Goal: Transaction & Acquisition: Obtain resource

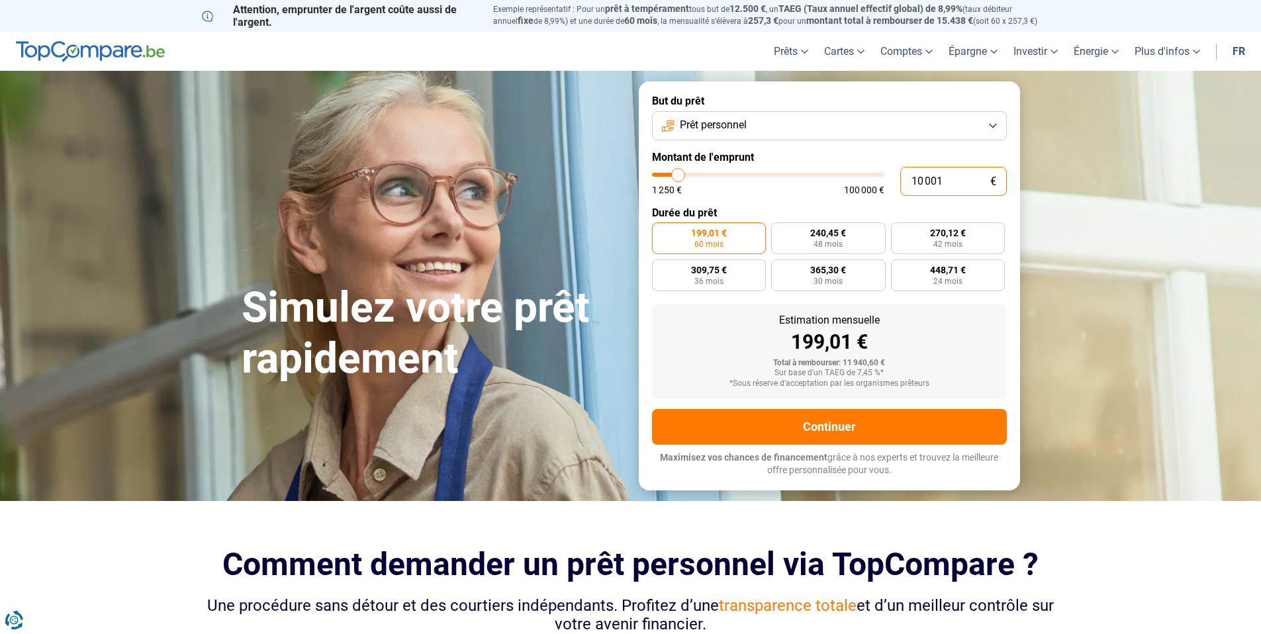
drag, startPoint x: 908, startPoint y: 177, endPoint x: 948, endPoint y: 178, distance: 39.7
click at [948, 178] on input "10 001" at bounding box center [953, 181] width 107 height 29
type input "5"
type input "1250"
type input "50"
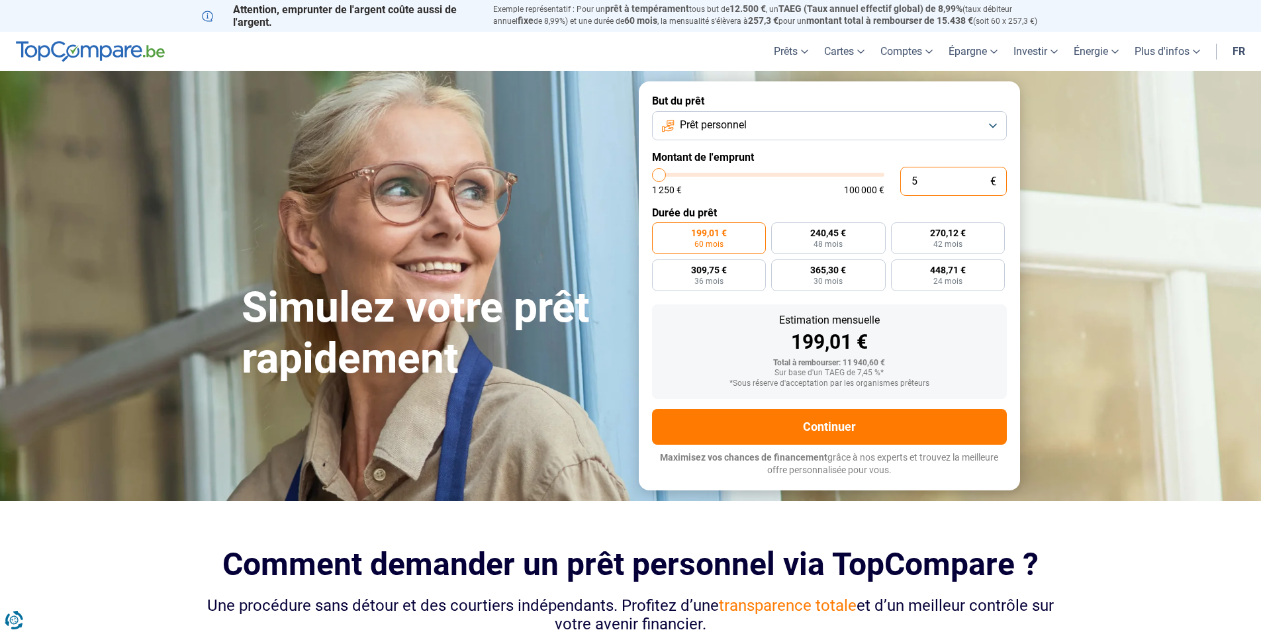
type input "1250"
type input "500"
type input "1250"
type input "5 000"
type input "5000"
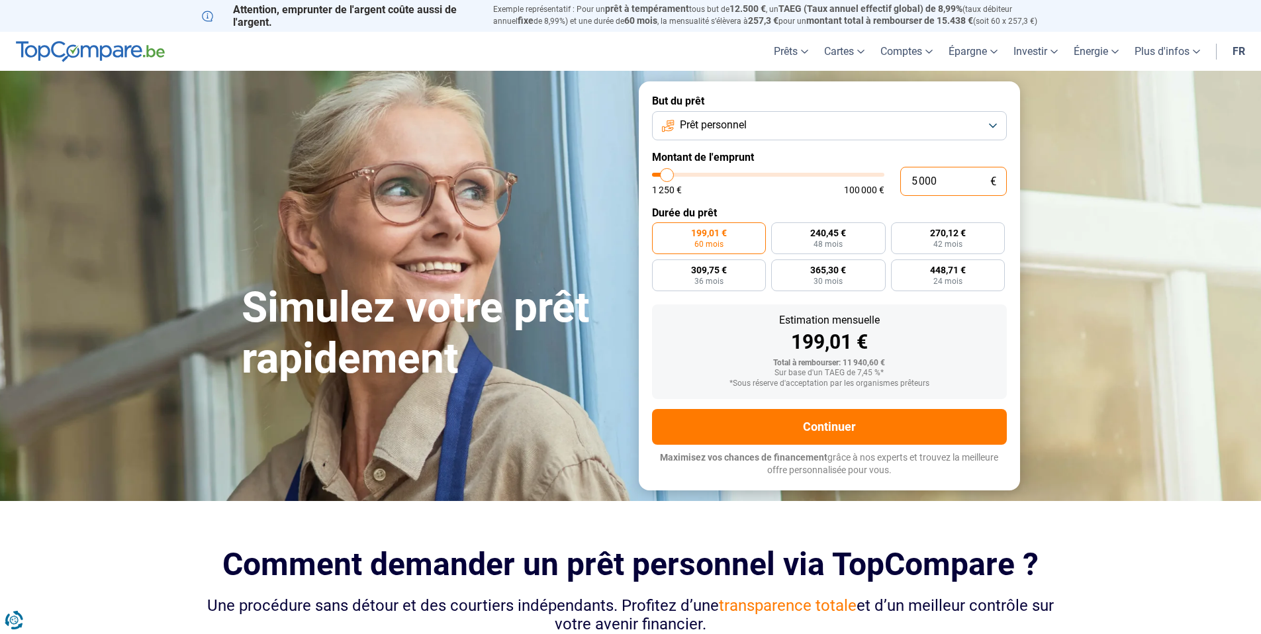
type input "50 000"
type input "50000"
radio input "false"
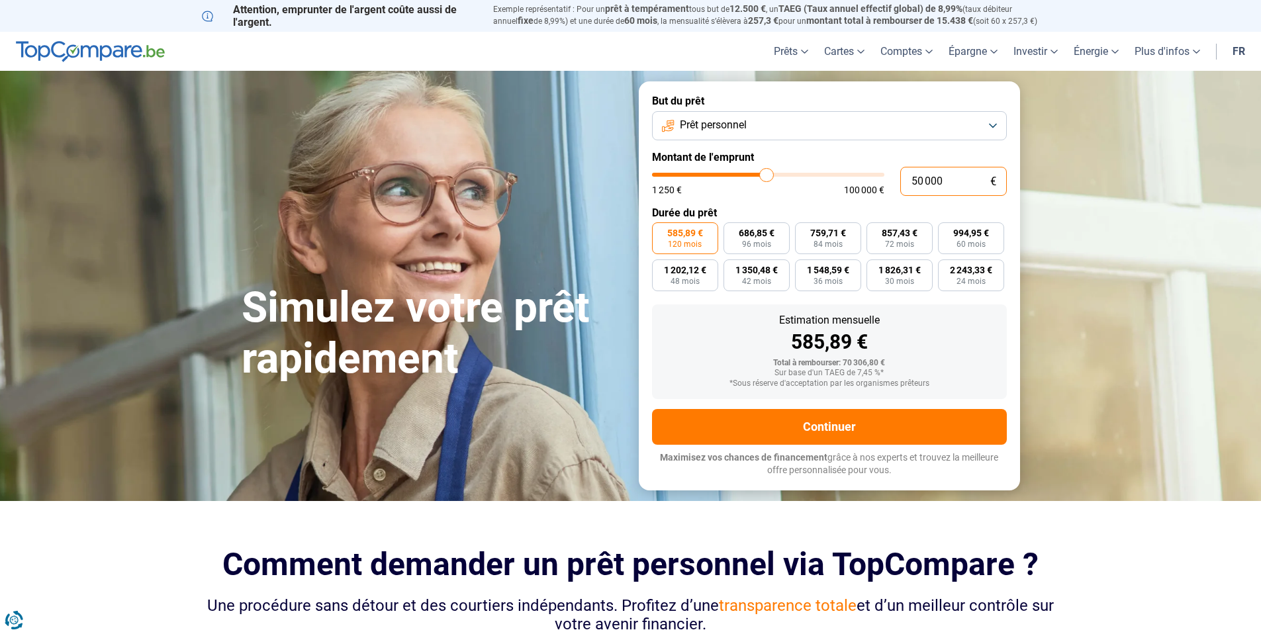
type input "50 000"
click at [934, 334] on div "585,89 €" at bounding box center [829, 342] width 334 height 20
click at [951, 175] on input "50 000" at bounding box center [953, 181] width 107 height 29
click at [926, 330] on div "Estimation mensuelle 585,89 €" at bounding box center [829, 333] width 334 height 37
click at [818, 236] on span "759,71 €" at bounding box center [828, 232] width 36 height 9
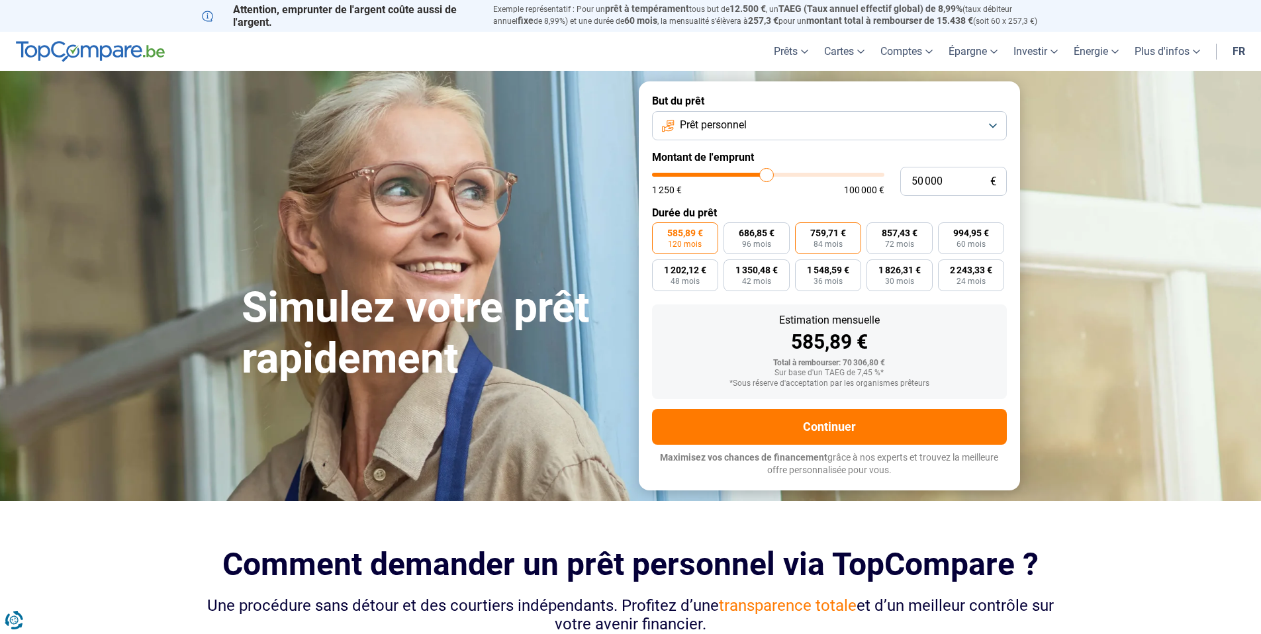
click at [803, 231] on input "759,71 € 84 mois" at bounding box center [799, 226] width 9 height 9
radio input "true"
click at [934, 334] on div "759,71 €" at bounding box center [829, 342] width 334 height 20
click at [995, 119] on button "Prêt personnel" at bounding box center [829, 125] width 355 height 29
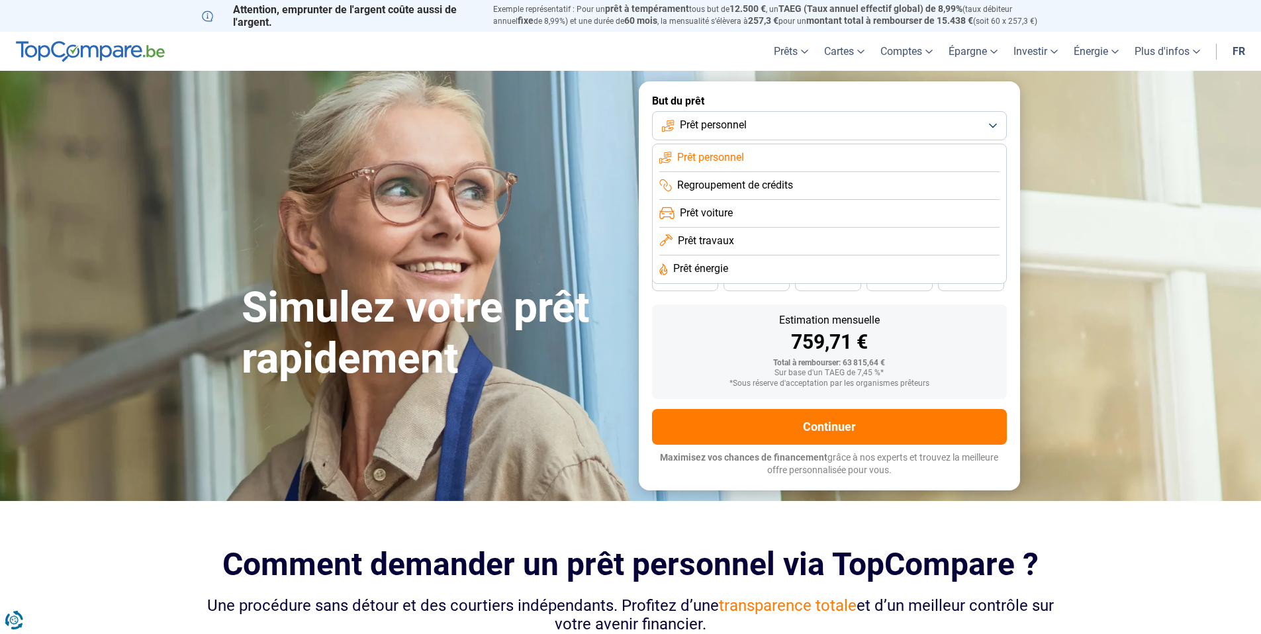
click at [753, 183] on span "Regroupement de crédits" at bounding box center [735, 185] width 116 height 15
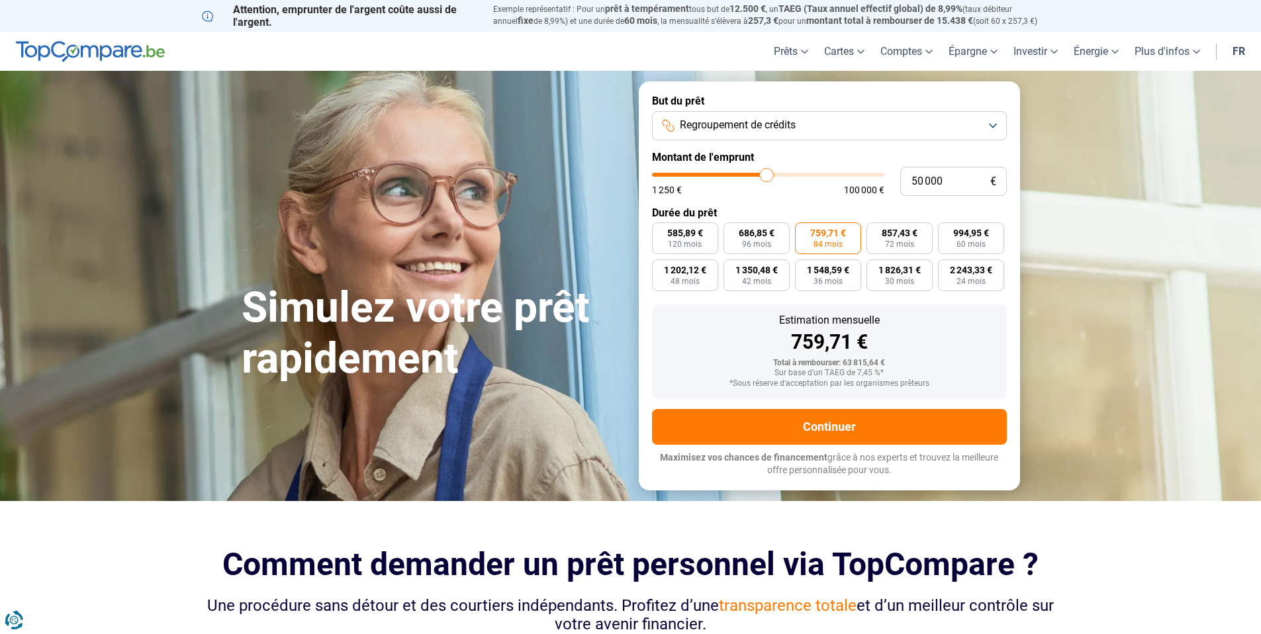
click at [942, 357] on div "Estimation mensuelle 759,71 € Total à rembourser: 63 815,64 € Sur base d'un TAE…" at bounding box center [829, 351] width 355 height 95
click at [832, 232] on span "759,71 €" at bounding box center [828, 232] width 36 height 9
click at [803, 231] on input "759,71 € 84 mois" at bounding box center [799, 226] width 9 height 9
click at [950, 341] on div "759,71 €" at bounding box center [829, 342] width 334 height 20
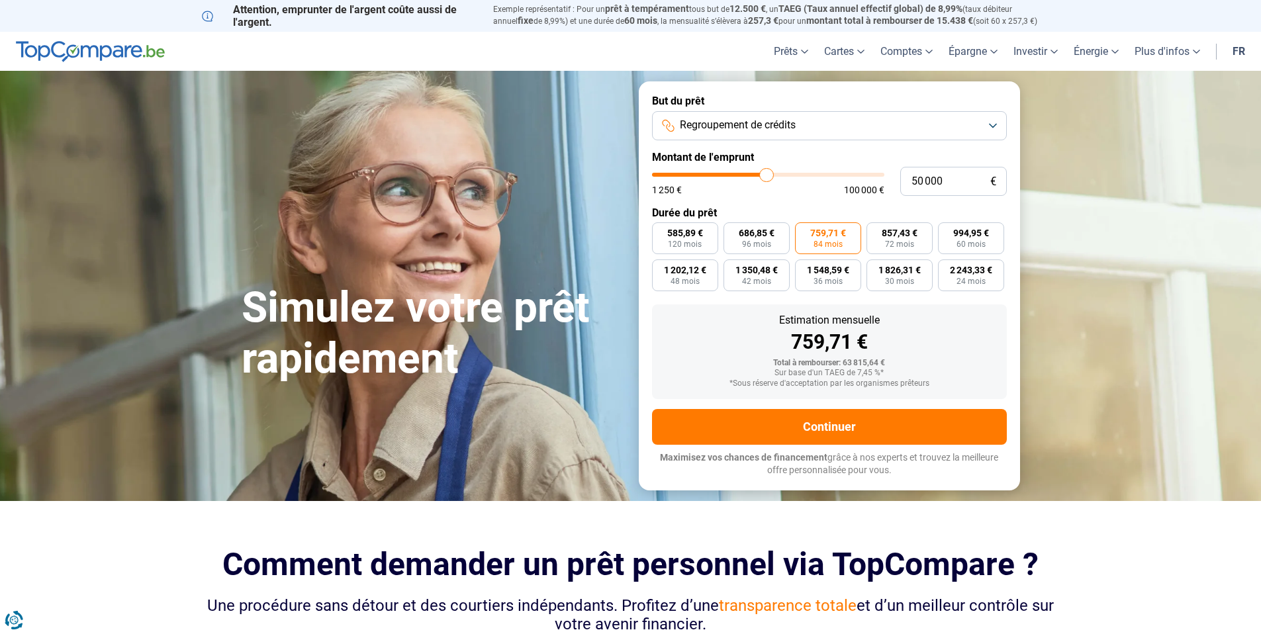
click at [922, 377] on div "Sur base d'un TAEG de 7,45 %*" at bounding box center [829, 373] width 334 height 9
click at [946, 380] on div "*Sous réserve d'acceptation par les organismes prêteurs" at bounding box center [829, 383] width 334 height 9
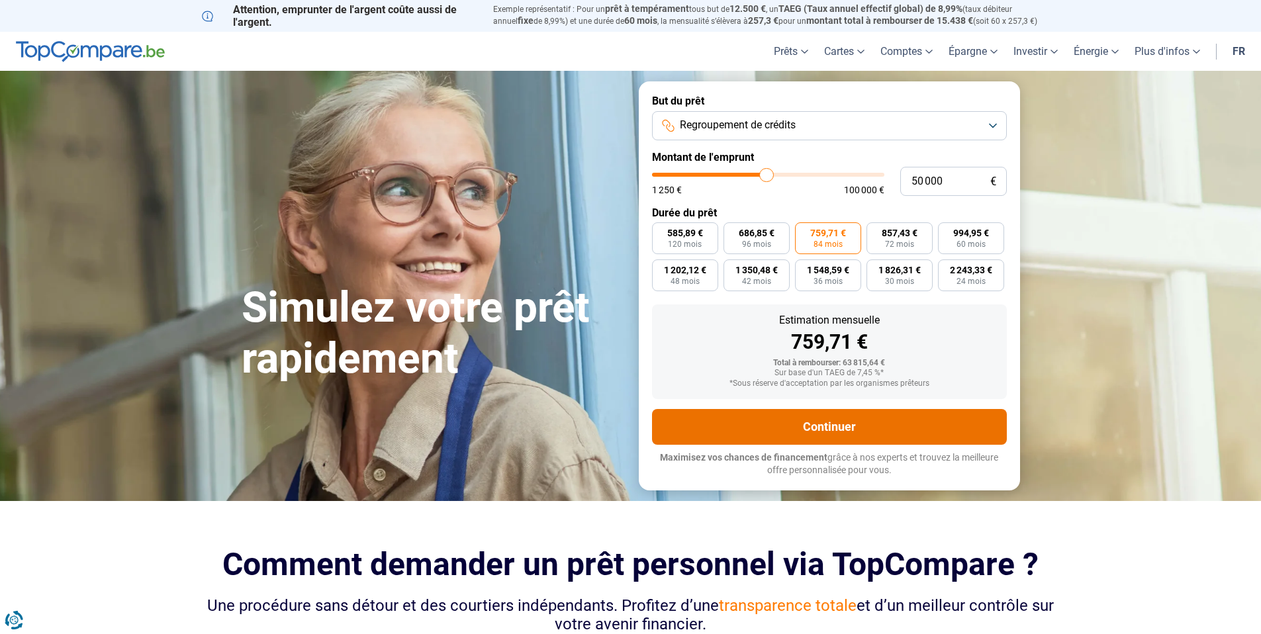
click at [870, 424] on button "Continuer" at bounding box center [829, 427] width 355 height 36
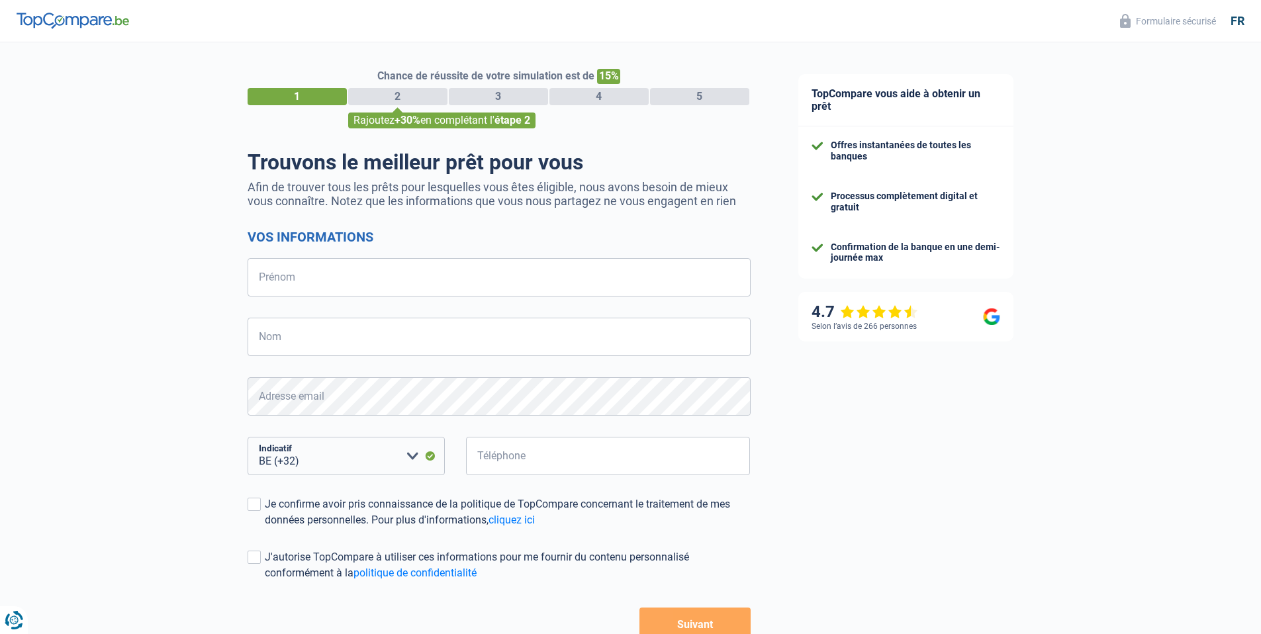
select select "32"
